Goal: Information Seeking & Learning: Find specific fact

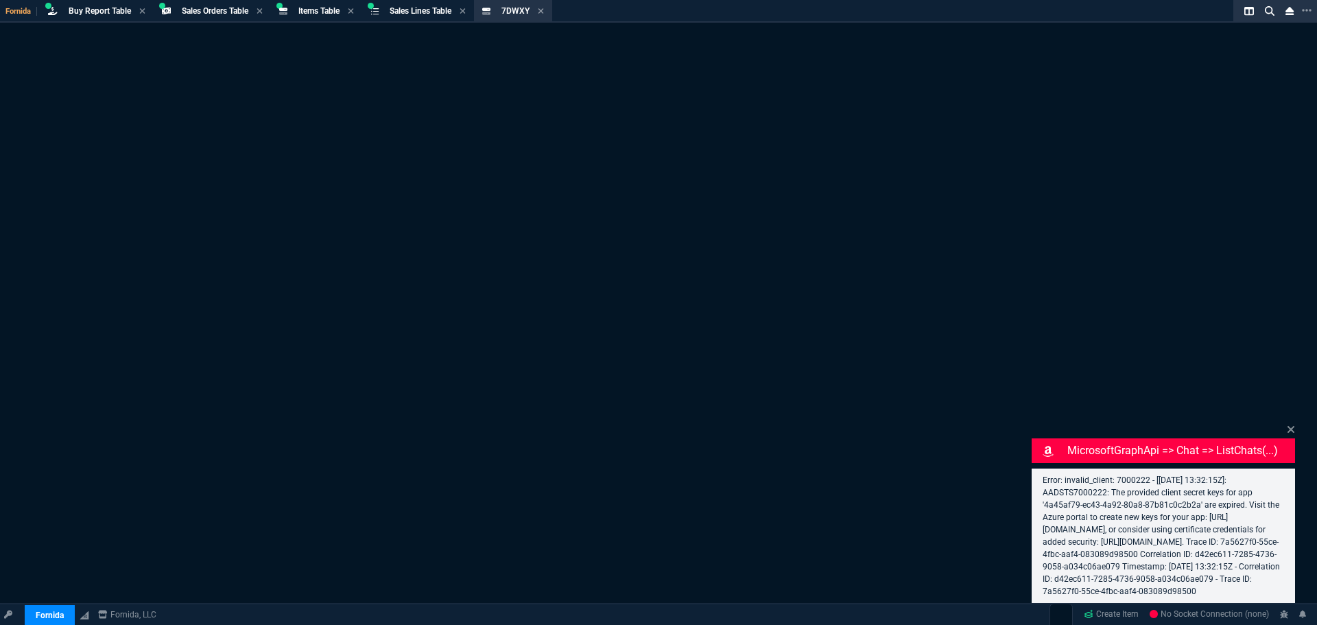
select select "9: OCAM"
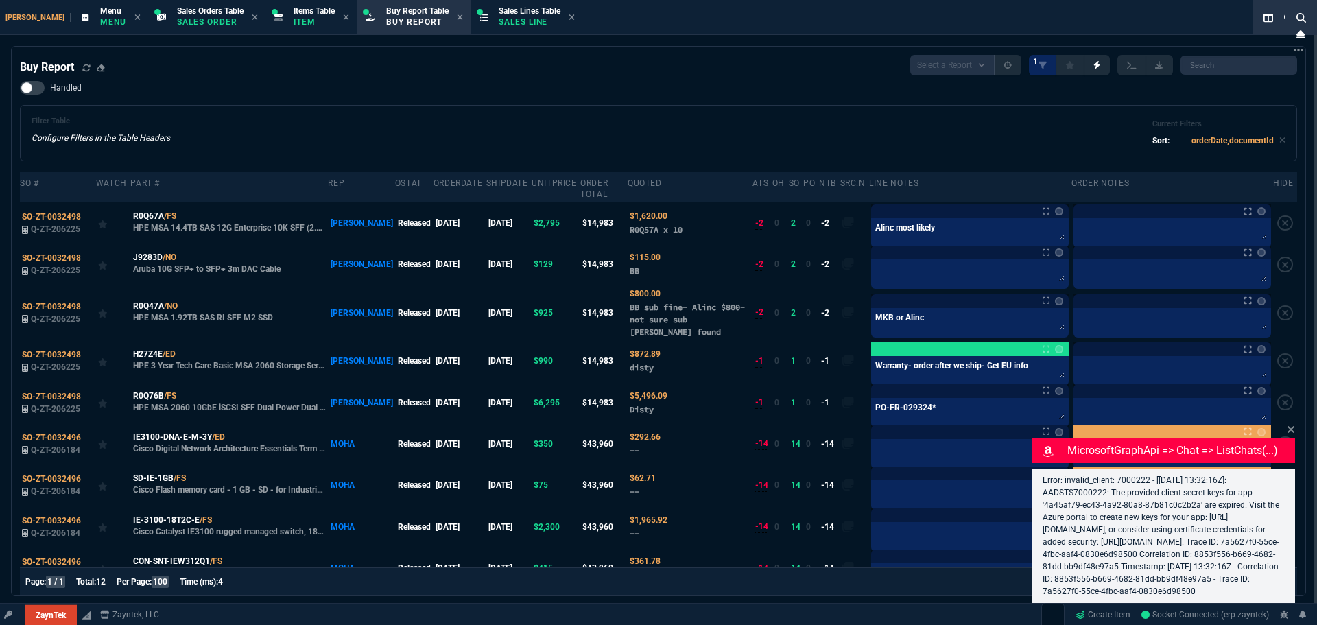
type input "11"
type input "52"
select select "9: OCAM"
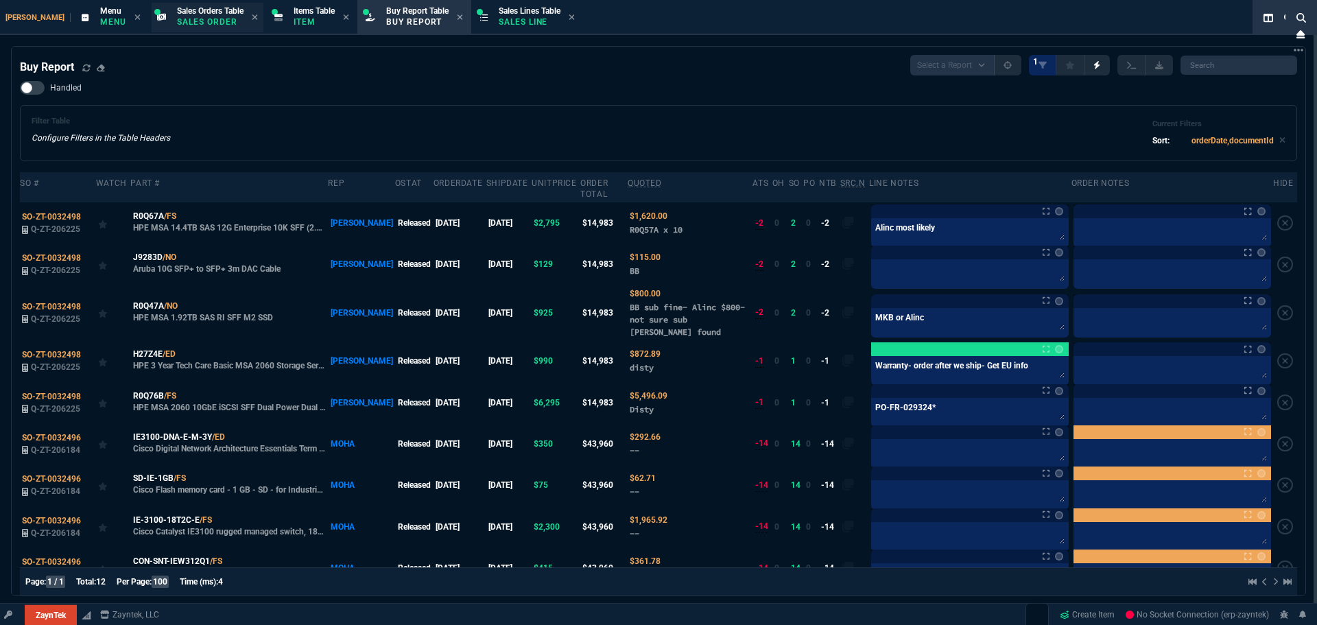
click at [177, 12] on span "Sales Orders Table" at bounding box center [210, 11] width 67 height 10
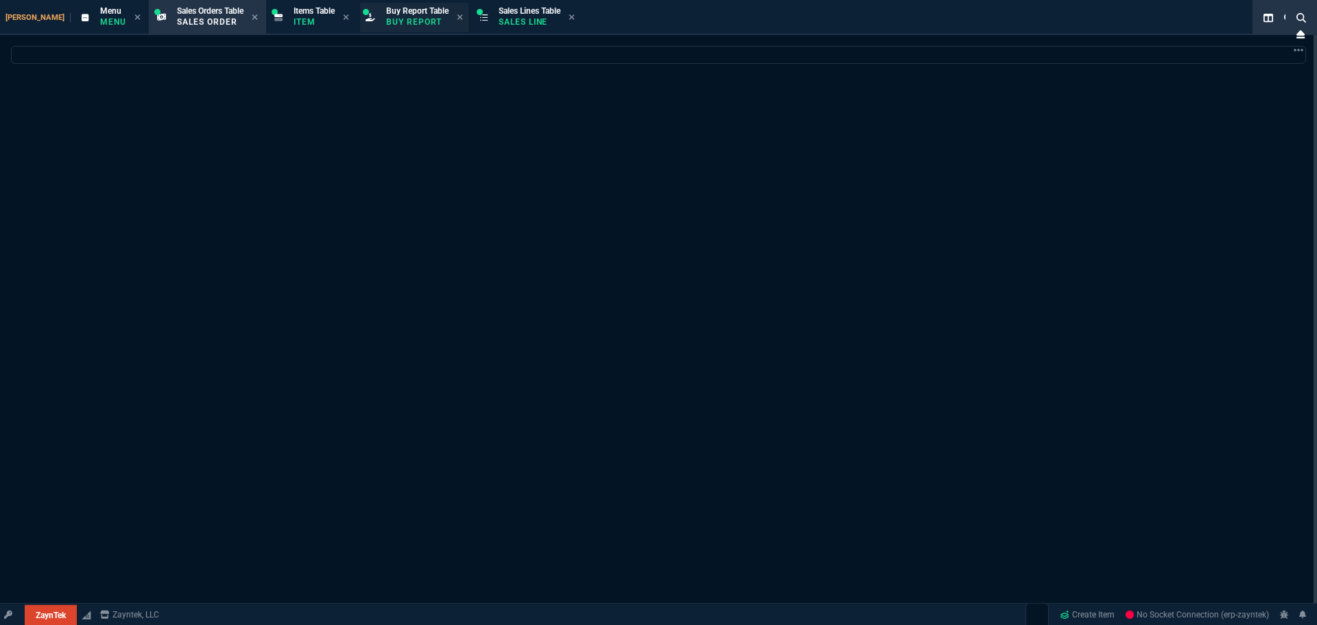
click at [386, 25] on p "Buy Report" at bounding box center [417, 21] width 62 height 11
click at [294, 21] on p "Item" at bounding box center [314, 21] width 41 height 11
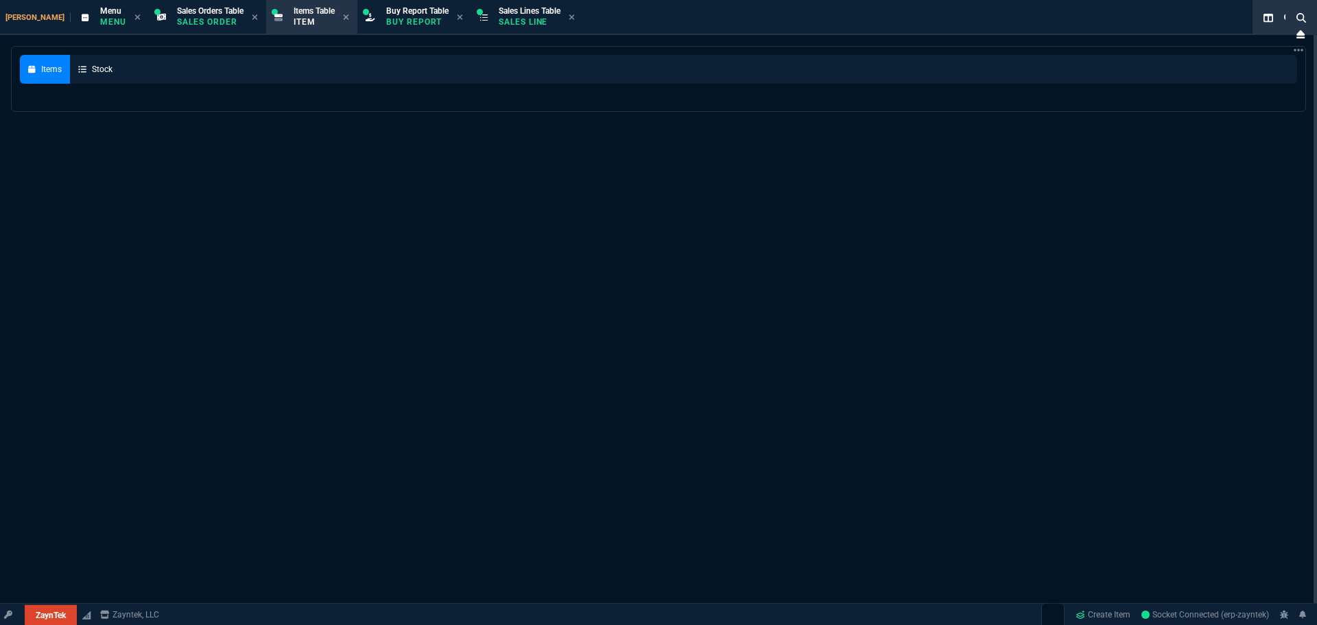
select select
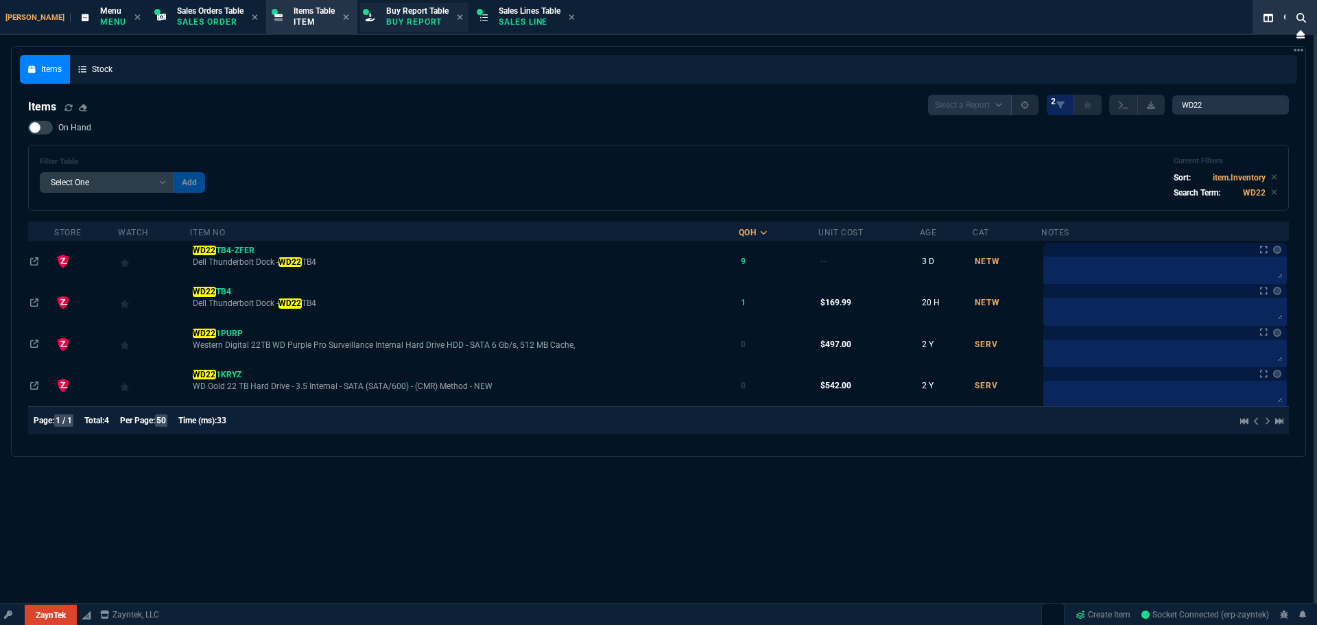
click at [386, 26] on p "Buy Report" at bounding box center [417, 21] width 62 height 11
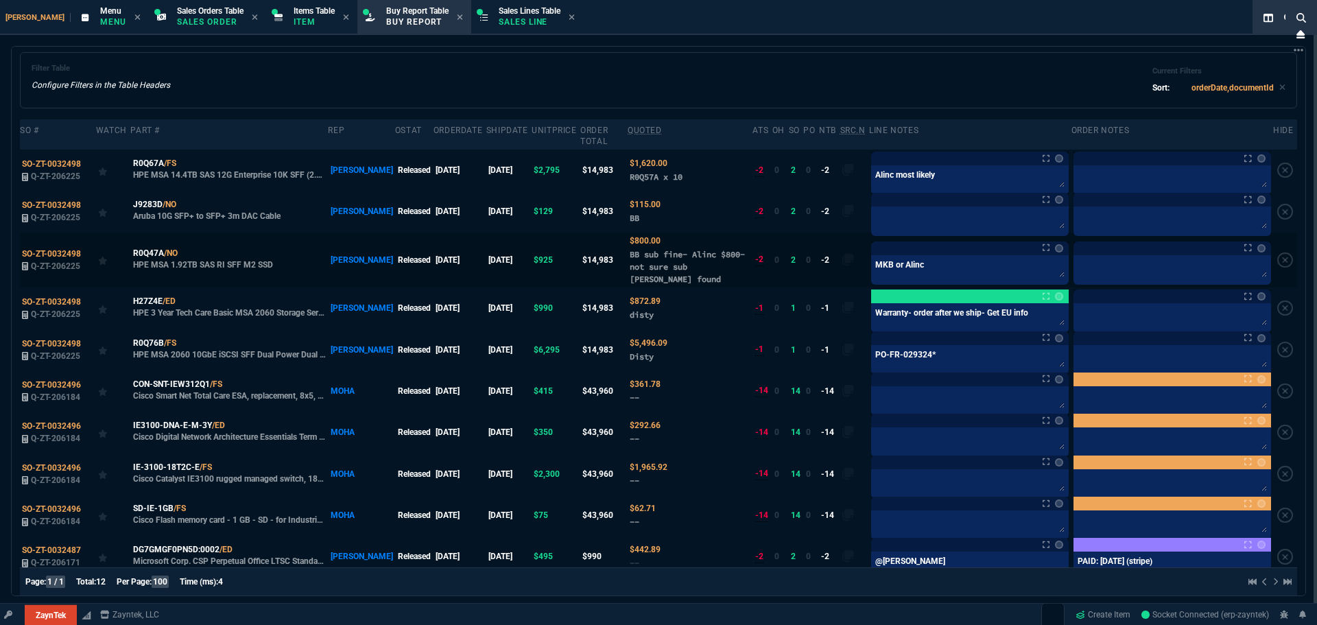
scroll to position [49, 0]
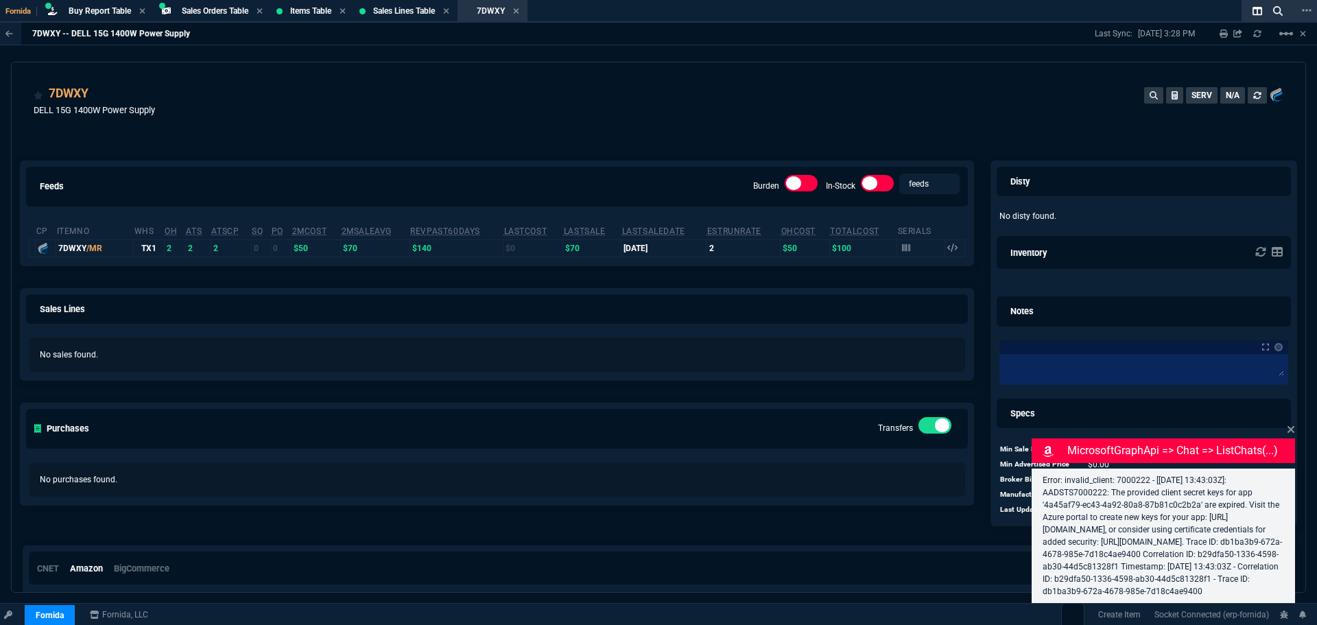
select select "9: OCAM"
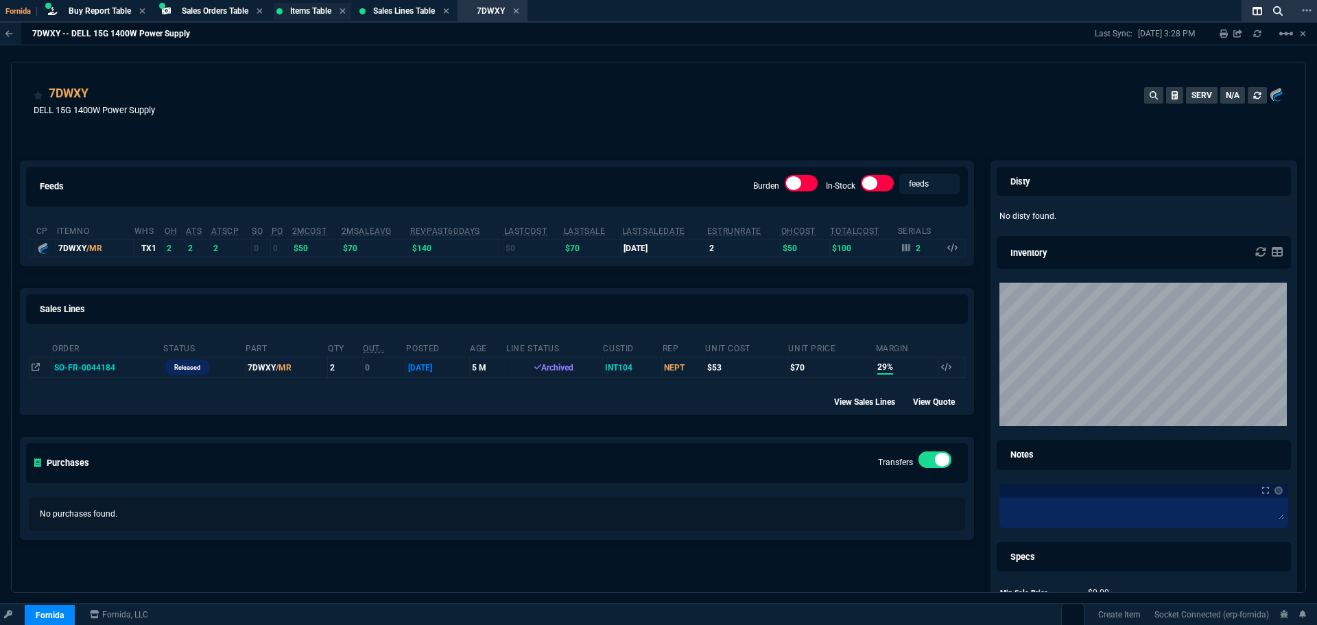
click at [316, 10] on span "Items Table" at bounding box center [310, 11] width 41 height 10
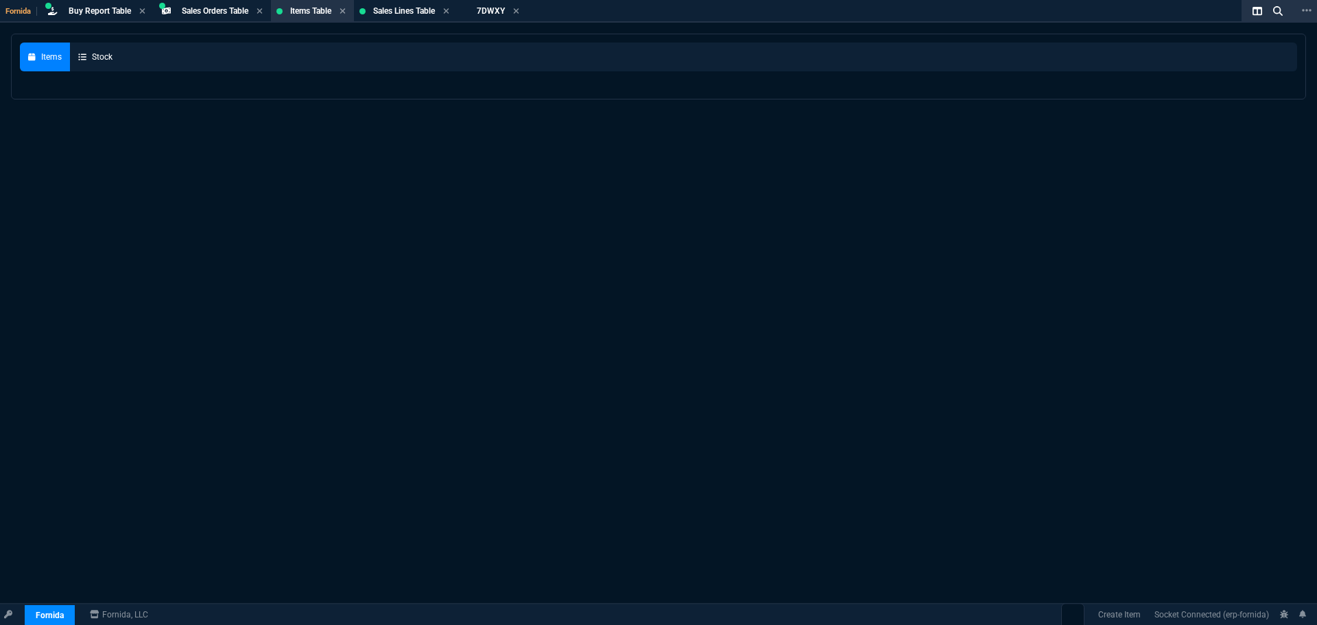
select select
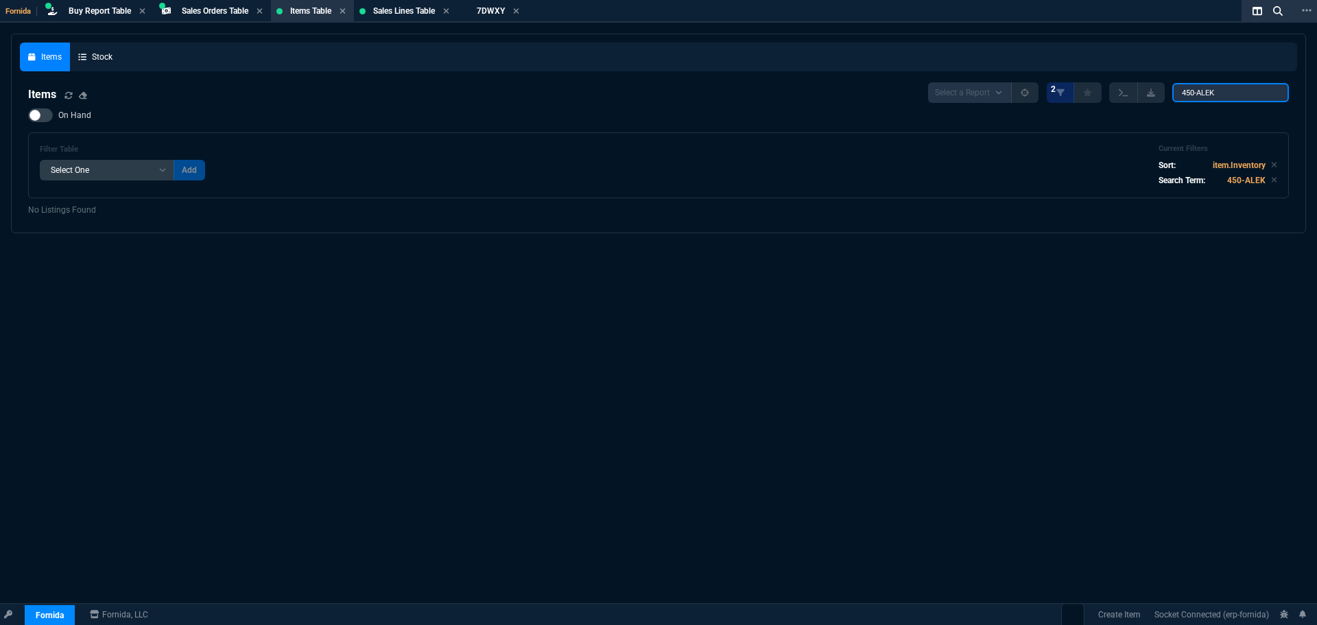
click at [1206, 88] on input "450-ALEK" at bounding box center [1230, 92] width 117 height 19
paste input "EAP650"
type input "EAP650"
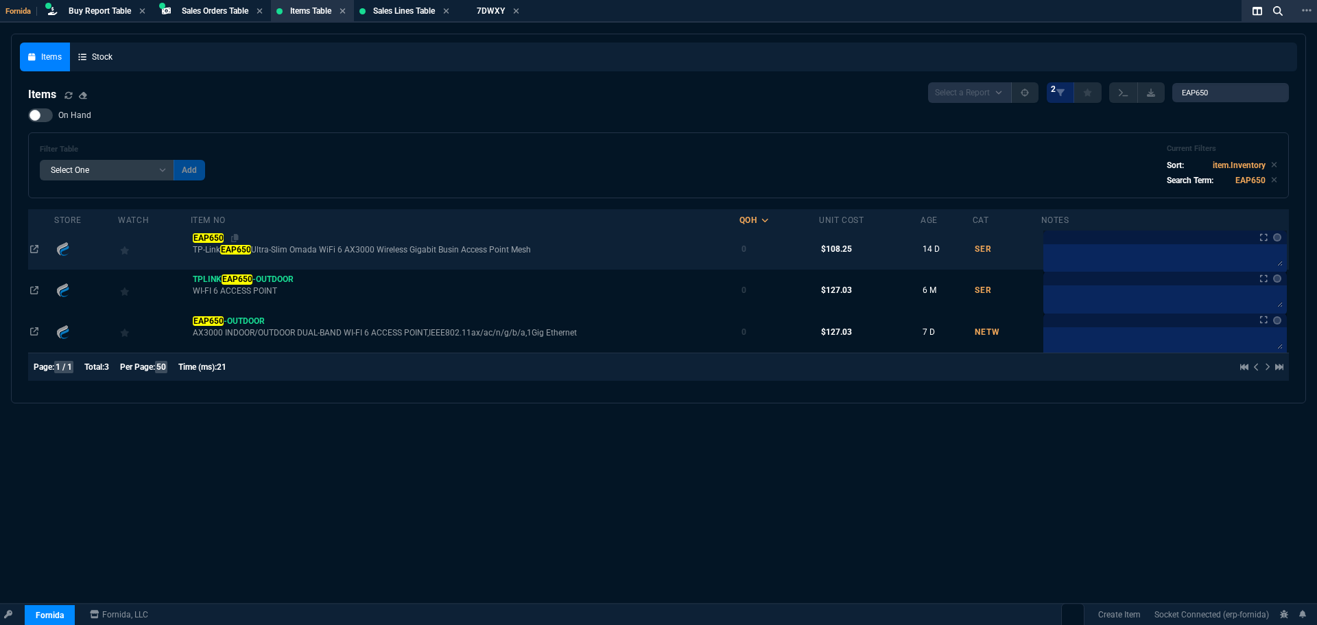
click at [201, 239] on mark "EAP650" at bounding box center [208, 238] width 31 height 10
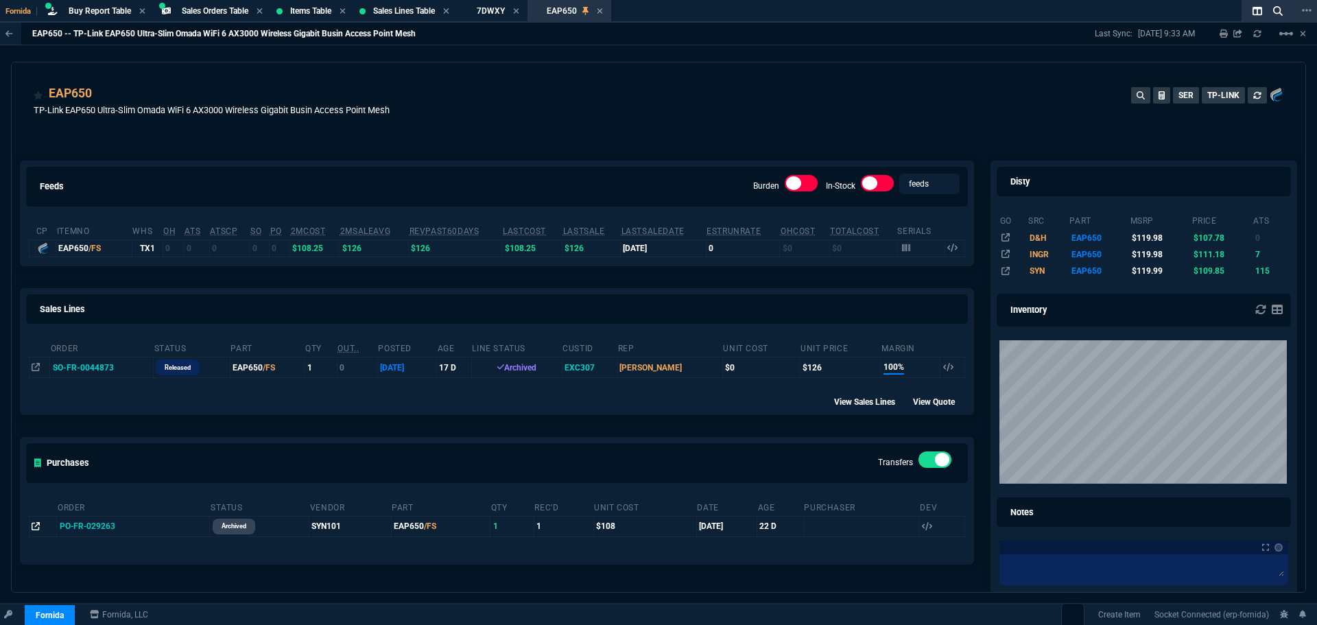
click at [32, 526] on icon at bounding box center [36, 526] width 8 height 8
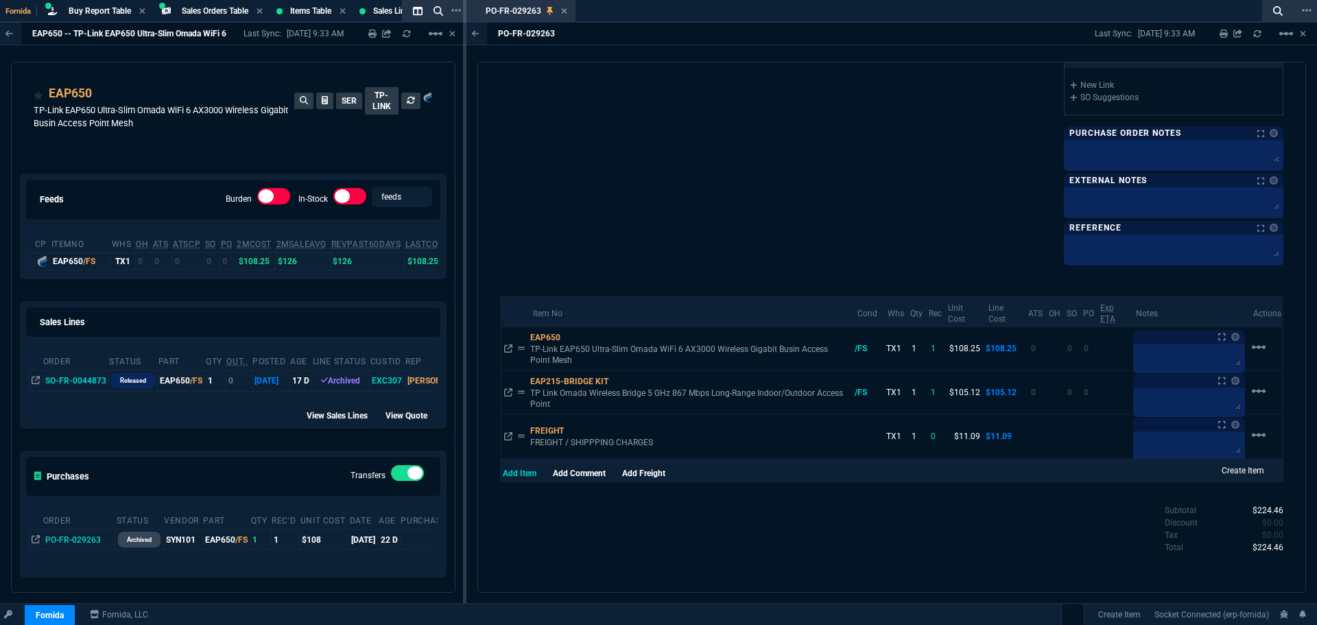
scroll to position [481, 0]
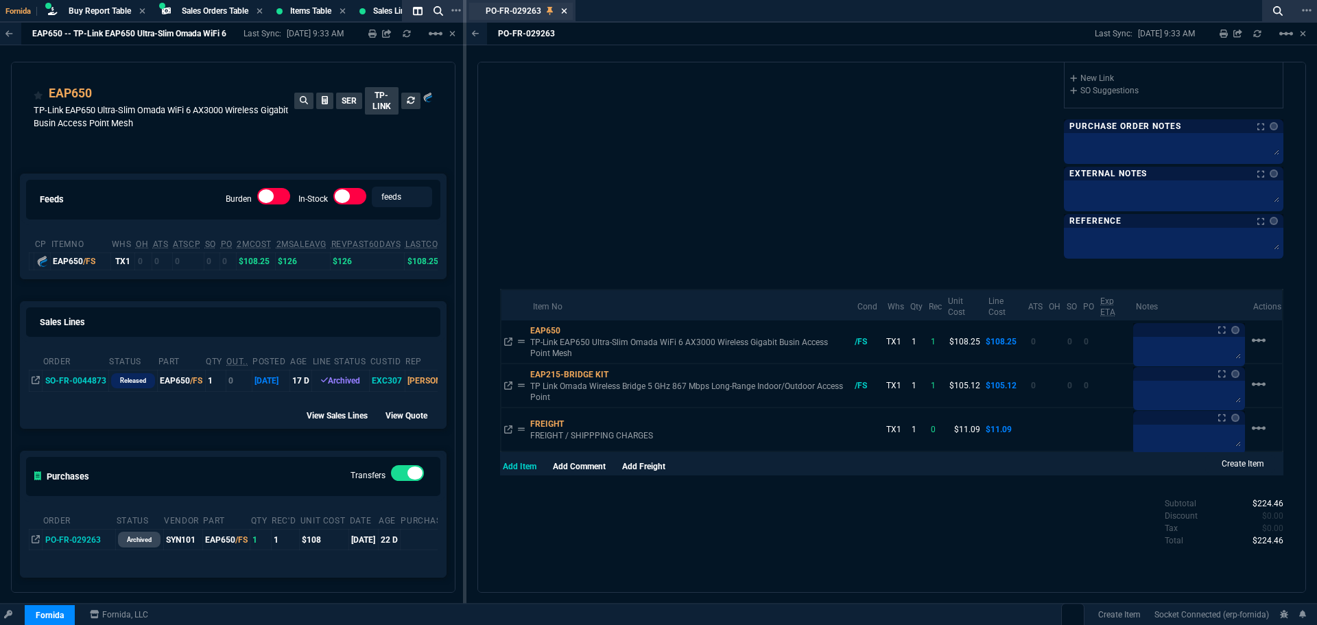
click at [566, 8] on icon at bounding box center [564, 11] width 6 height 8
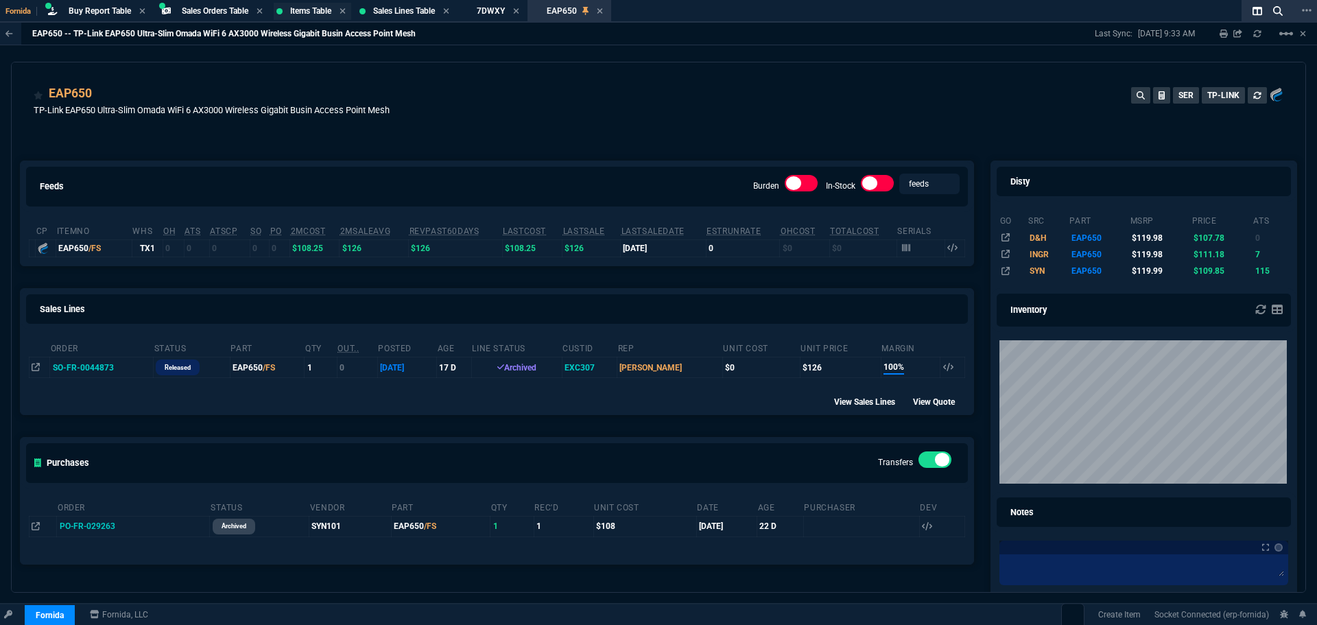
click at [322, 5] on div "Items Table Item" at bounding box center [310, 11] width 41 height 12
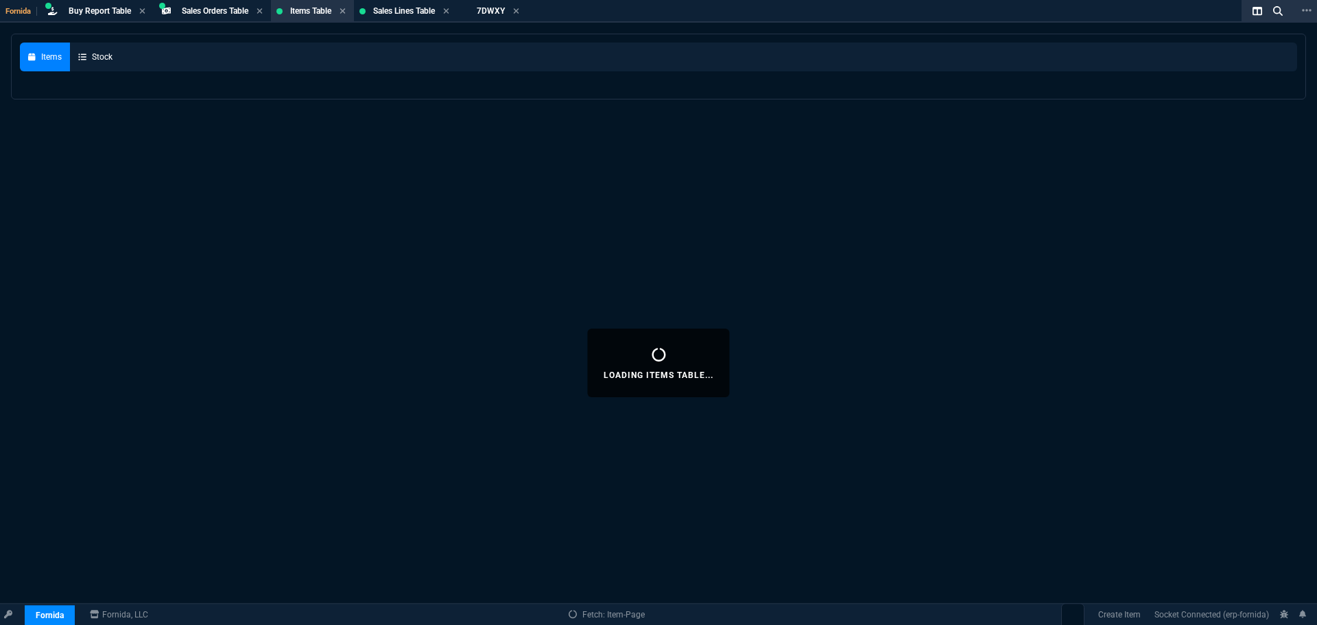
select select
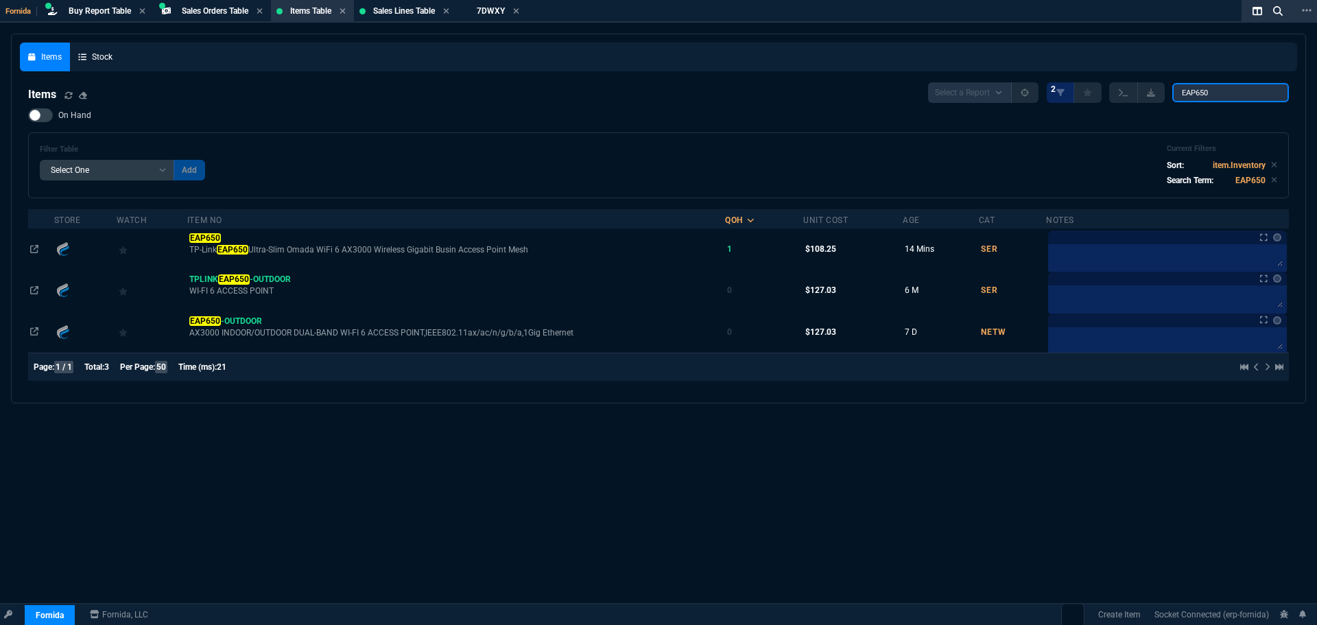
click at [1217, 93] on input "EAP650" at bounding box center [1230, 92] width 117 height 19
paste input "FYP5F"
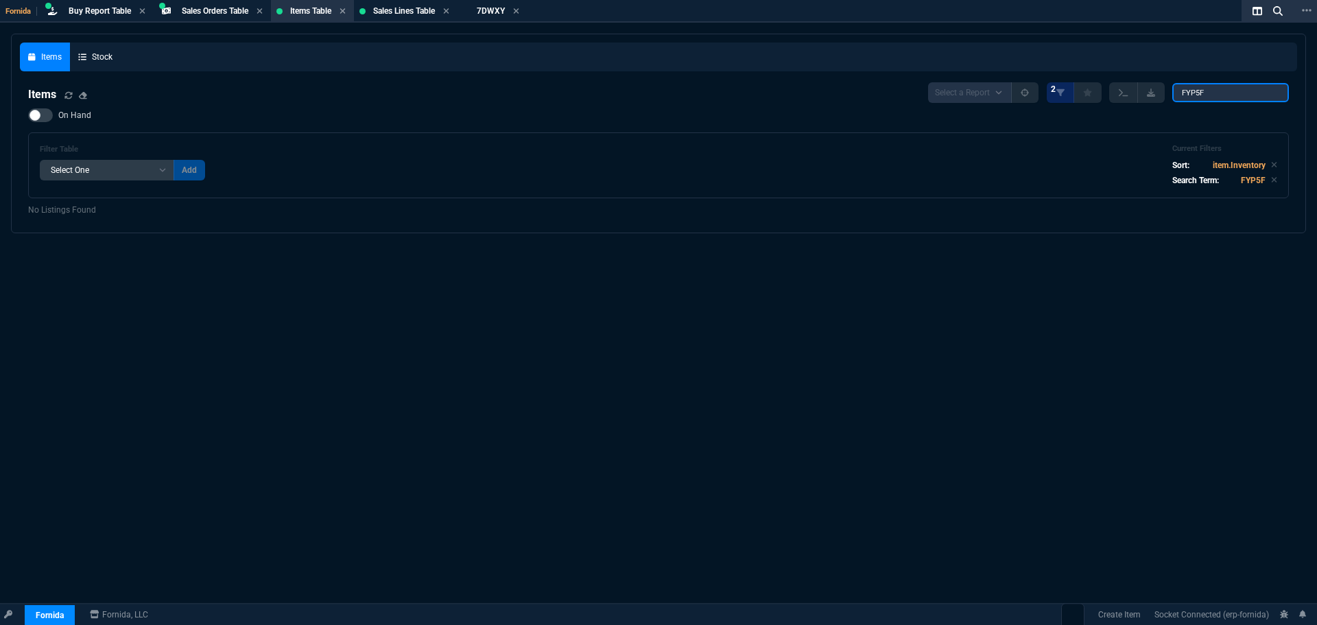
click at [1205, 97] on input "FYP5F" at bounding box center [1230, 92] width 117 height 19
paste input "RVYD5"
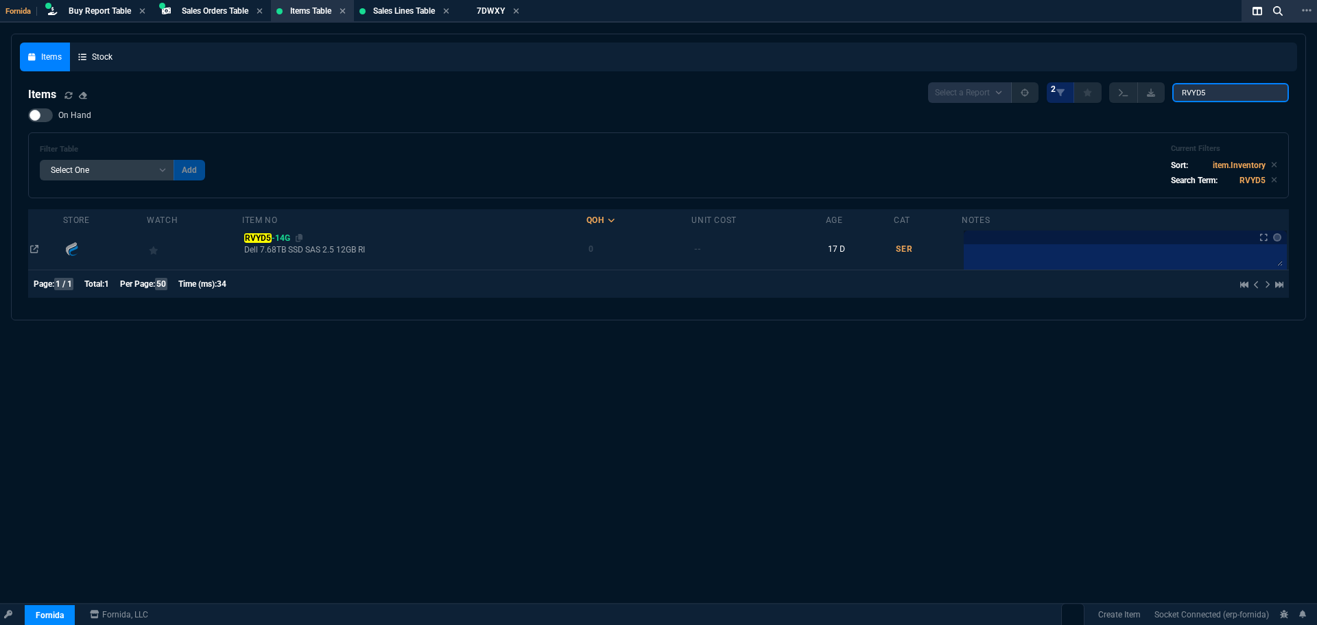
type input "RVYD5"
click at [266, 240] on mark "RVYD5" at bounding box center [257, 238] width 27 height 10
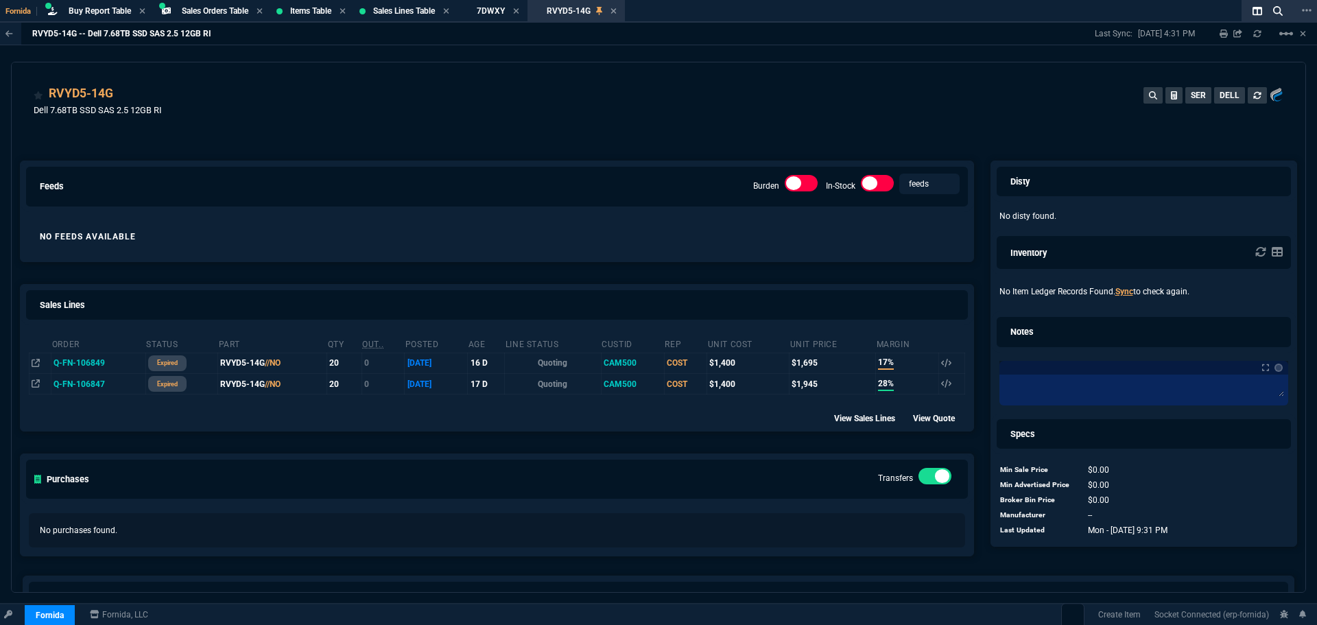
click at [154, 143] on div "feeds Burden In-Stock feeds prices No Feeds Available Sales Lines Order Status …" at bounding box center [497, 346] width 970 height 433
click at [42, 123] on icon at bounding box center [43, 125] width 8 height 8
